Goal: Find specific page/section: Find specific page/section

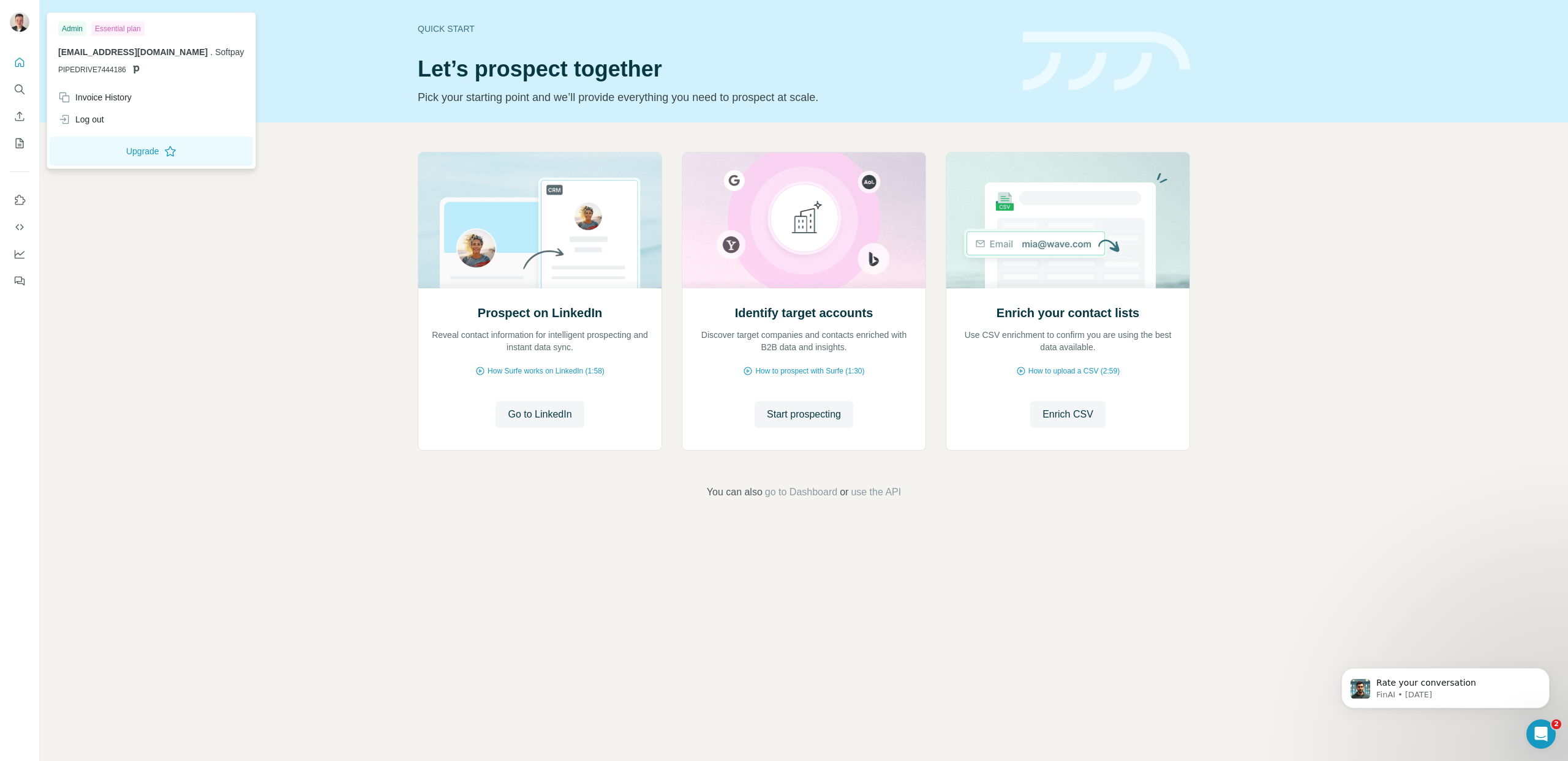
click at [23, 30] on img at bounding box center [20, 22] width 20 height 20
click at [16, 21] on img at bounding box center [20, 22] width 20 height 20
click at [19, 59] on icon "Quick start" at bounding box center [19, 62] width 12 height 12
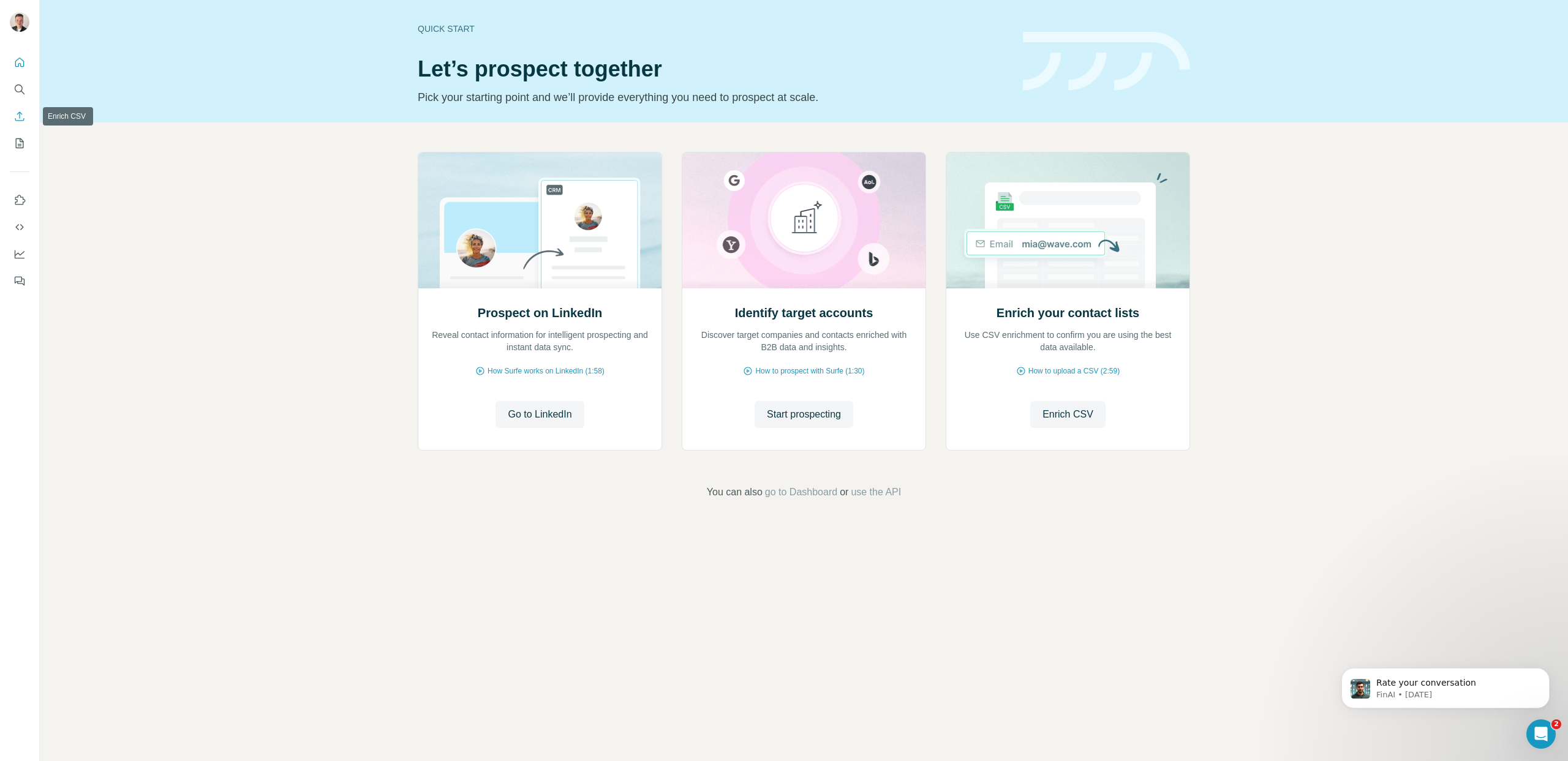
click at [25, 114] on icon "Enrich CSV" at bounding box center [19, 116] width 12 height 12
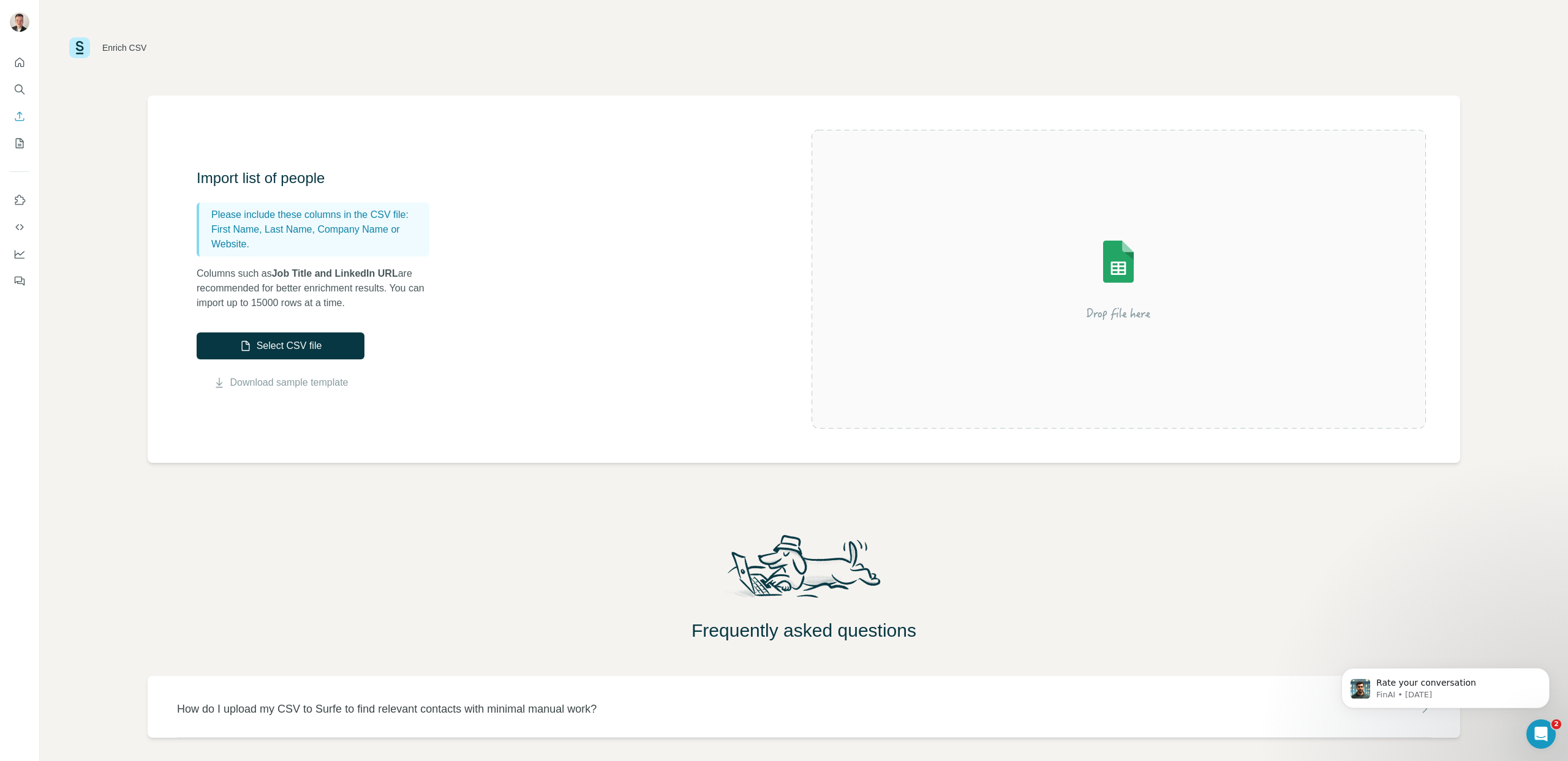
click at [18, 149] on icon "My lists" at bounding box center [19, 143] width 12 height 12
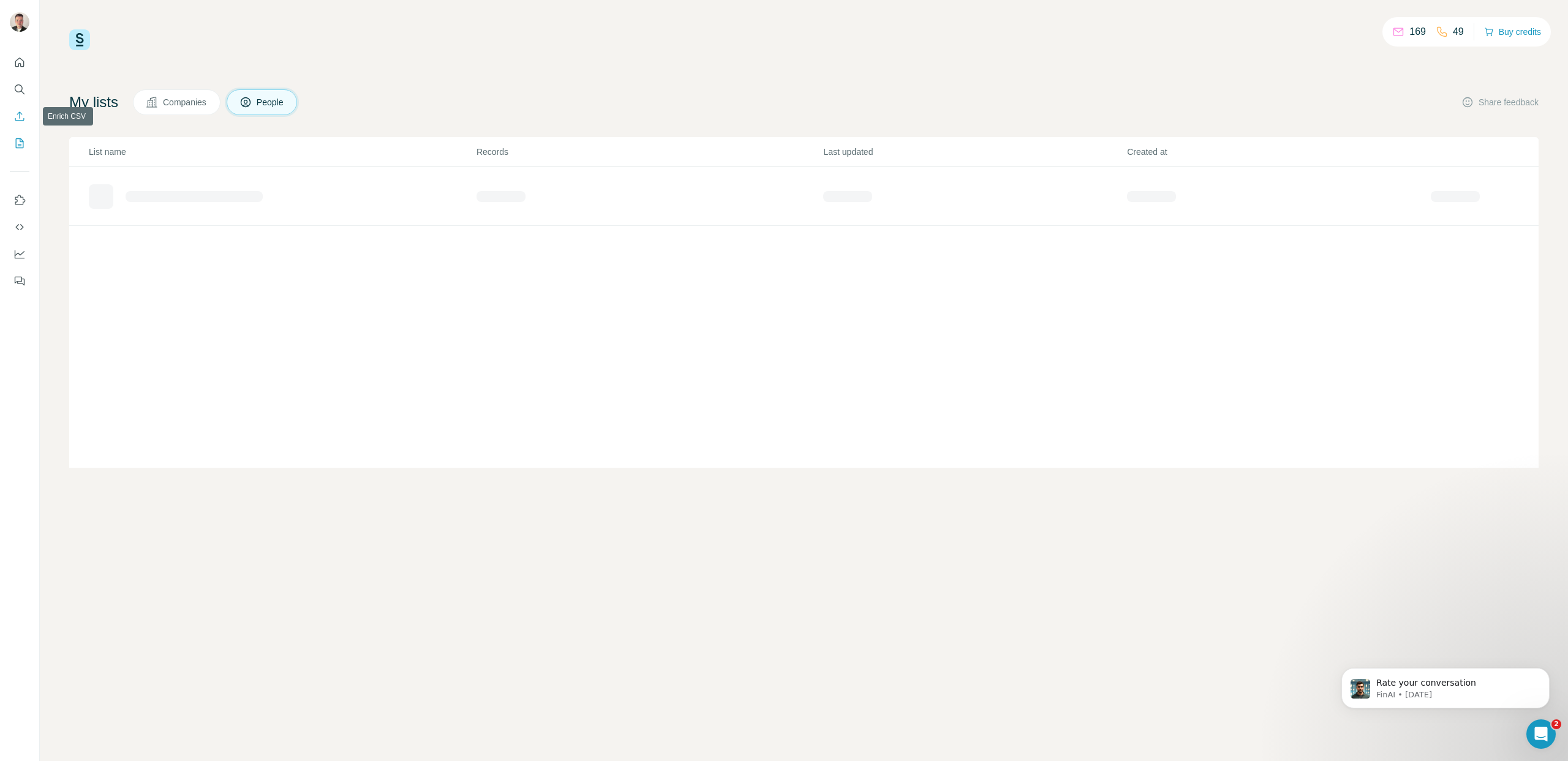
click at [10, 109] on button "Enrich CSV" at bounding box center [20, 116] width 20 height 22
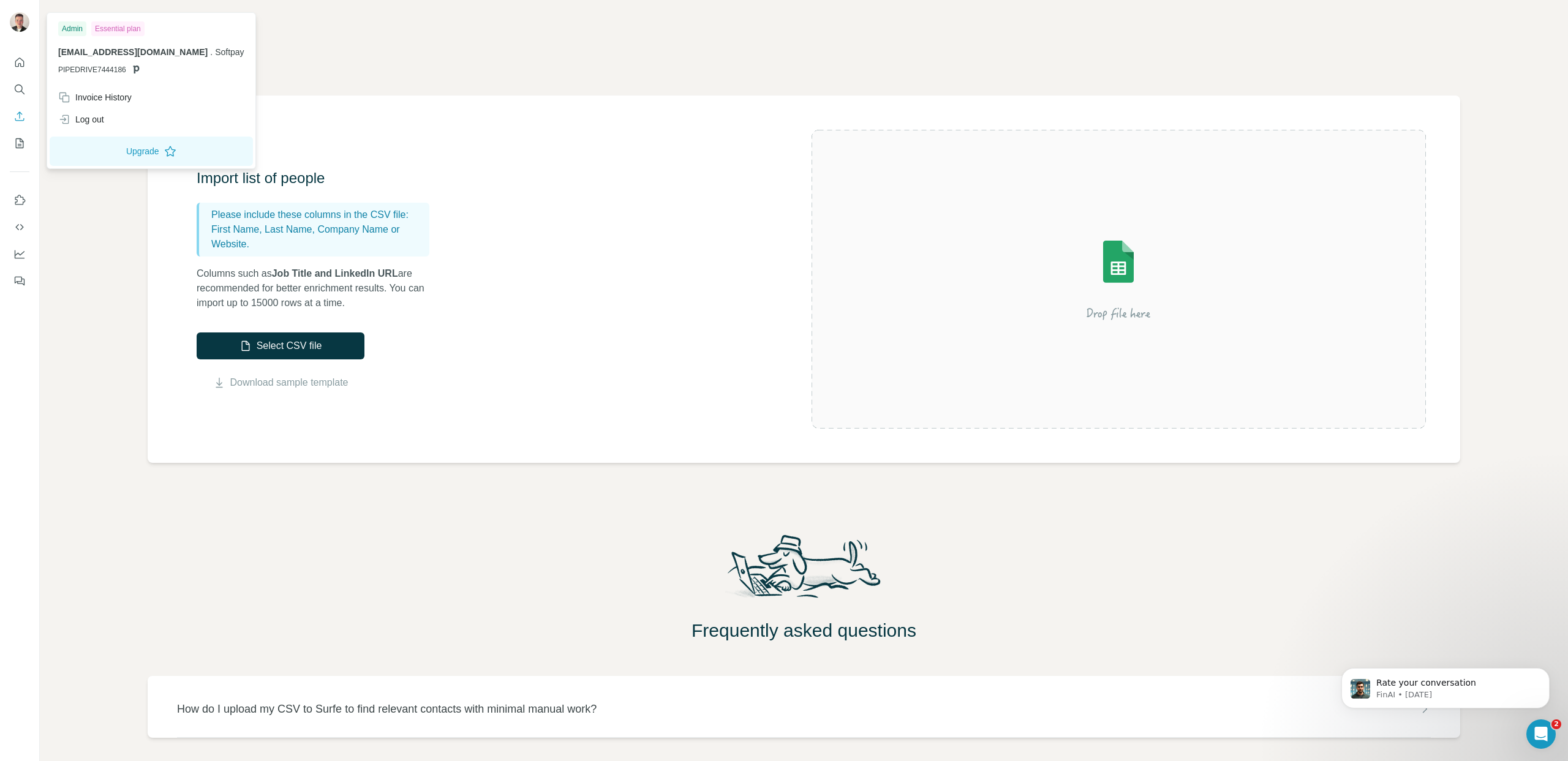
click at [16, 13] on img at bounding box center [20, 22] width 20 height 20
click at [18, 18] on img at bounding box center [20, 22] width 20 height 20
